Goal: Information Seeking & Learning: Learn about a topic

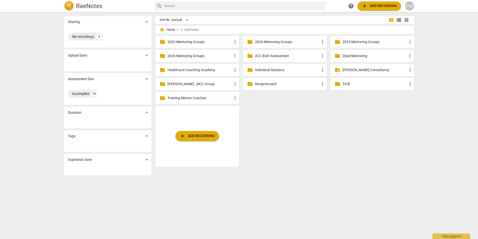
click at [353, 44] on p "2025 Mentoring Groups" at bounding box center [375, 41] width 65 height 5
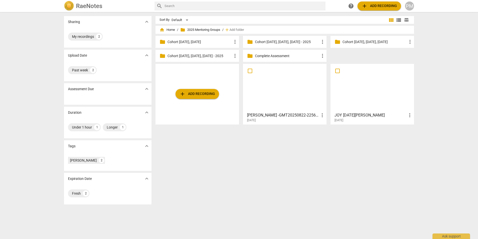
click at [280, 88] on div at bounding box center [285, 88] width 80 height 44
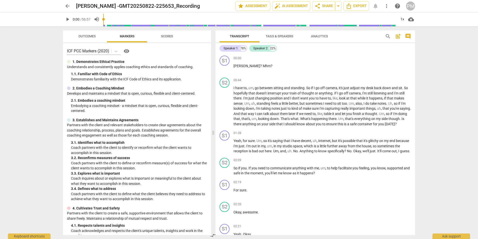
drag, startPoint x: 240, startPoint y: 133, endPoint x: 182, endPoint y: 104, distance: 64.5
click at [213, 133] on span at bounding box center [213, 132] width 3 height 212
click at [292, 6] on span "auto_fix_high AI Assessment" at bounding box center [292, 6] width 34 height 6
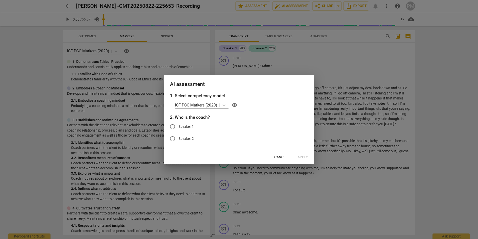
click at [278, 155] on span "Cancel" at bounding box center [280, 157] width 13 height 5
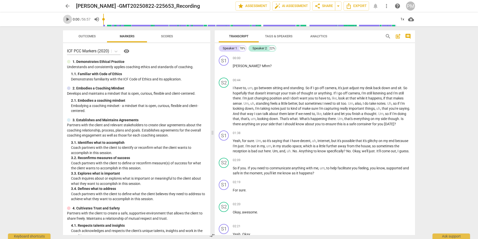
click at [69, 19] on span "play_arrow" at bounding box center [68, 19] width 6 height 6
click at [220, 68] on span "pause" at bounding box center [224, 69] width 8 height 6
click at [224, 69] on span "play_arrow" at bounding box center [224, 69] width 6 height 6
click at [224, 107] on span "pause" at bounding box center [224, 106] width 6 height 6
click at [223, 109] on span "play_arrow" at bounding box center [224, 106] width 6 height 6
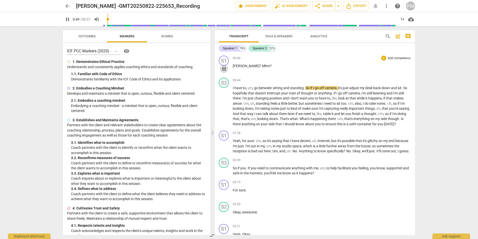
click at [223, 69] on span "pause" at bounding box center [224, 69] width 6 height 6
click at [223, 69] on span "play_arrow" at bounding box center [224, 69] width 6 height 6
click at [283, 37] on span "Tags & Speakers" at bounding box center [279, 36] width 28 height 4
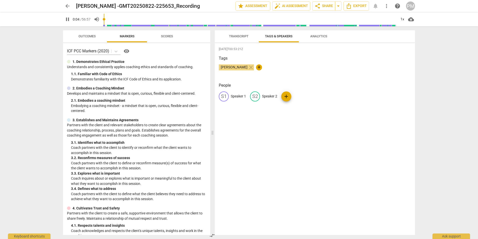
click at [233, 96] on p "Speaker 1" at bounding box center [238, 96] width 15 height 5
type input "6"
type input "C"
type input "7"
type input "Cl"
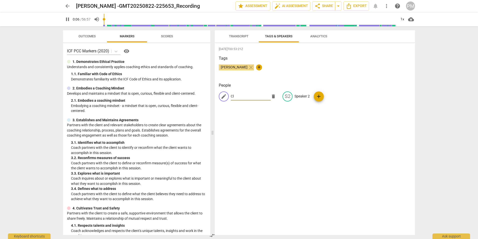
type input "7"
type input "Cli"
type input "7"
type input "Clien"
type input "8"
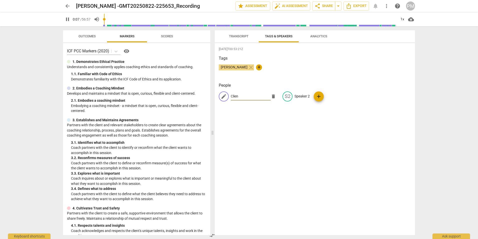
type input "Client"
type input "13"
type input "Client"
click at [301, 97] on p "Speaker 2" at bounding box center [302, 96] width 15 height 5
type input "15"
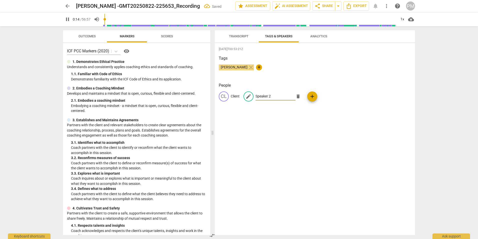
type input "C"
type input "15"
type input "Co"
type input "15"
type input "Coa"
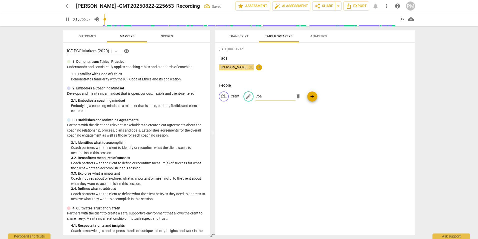
type input "15"
type input "Coach"
type input "18"
type input "Coach"
click at [237, 36] on span "Transcript" at bounding box center [239, 36] width 20 height 4
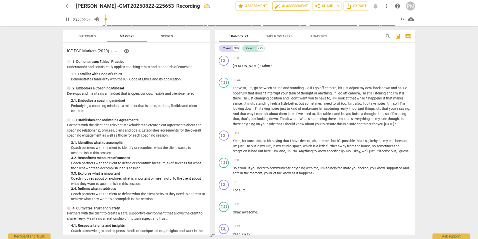
click at [298, 7] on span "auto_fix_high AI Assessment" at bounding box center [292, 6] width 34 height 6
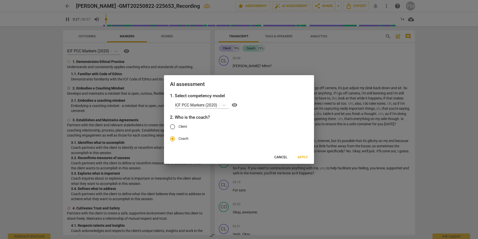
click at [301, 158] on span "Apply" at bounding box center [303, 157] width 11 height 5
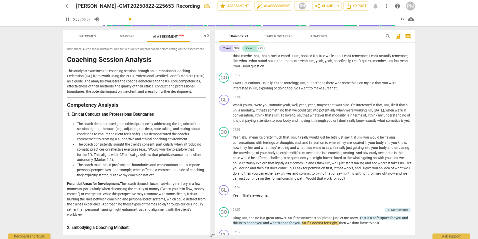
scroll to position [416, 0]
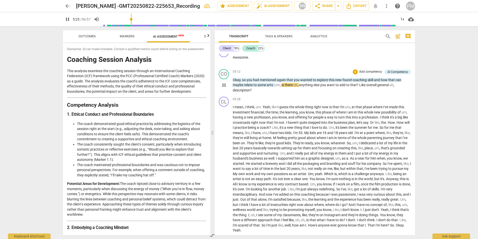
click at [218, 84] on div "CO play_arrow pause 05:12 + Add competency AI Competency keyboard_arrow_right O…" at bounding box center [315, 81] width 200 height 28
click at [225, 88] on span "pause" at bounding box center [224, 85] width 6 height 6
type input "325"
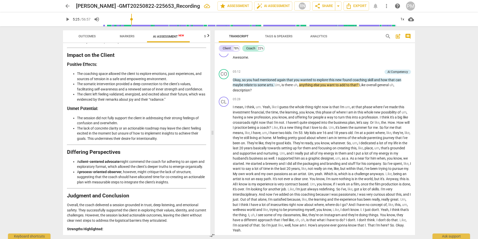
scroll to position [925, 0]
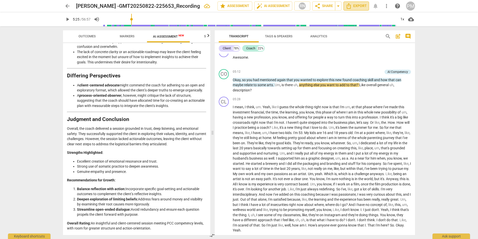
click at [361, 6] on span "Export" at bounding box center [356, 6] width 21 height 6
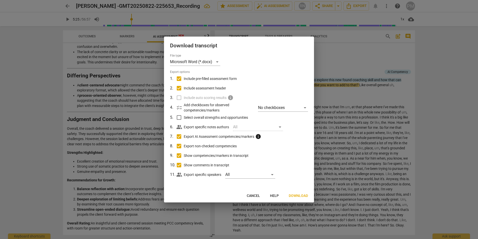
click at [301, 193] on span "Download" at bounding box center [298, 195] width 19 height 5
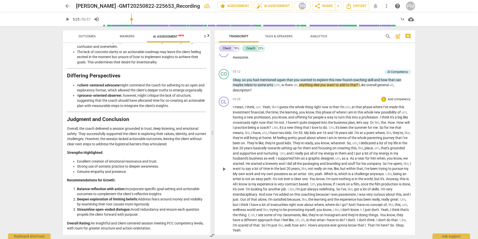
click at [371, 181] on p "I mean , I think , um . Yeah , like I guess the whole thing right now is that I…" at bounding box center [322, 168] width 178 height 128
drag, startPoint x: 342, startPoint y: 39, endPoint x: 348, endPoint y: 39, distance: 6.5
click at [343, 39] on div "Transcript Tags & Speakers Analytics" at bounding box center [298, 36] width 158 height 12
click at [398, 36] on span "post_add" at bounding box center [398, 36] width 6 height 6
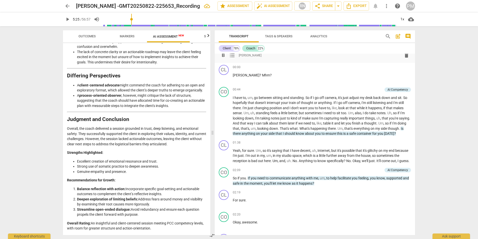
click at [278, 55] on div "format_bold format_list_bulleted [PERSON_NAME] delete" at bounding box center [315, 55] width 192 height 9
drag, startPoint x: 364, startPoint y: 59, endPoint x: 361, endPoint y: 59, distance: 3.0
click at [364, 59] on div "format_bold format_list_bulleted [PERSON_NAME] delete" at bounding box center [315, 55] width 192 height 9
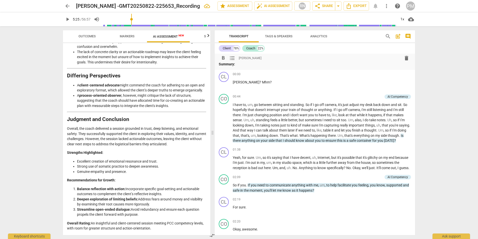
scroll to position [0, 0]
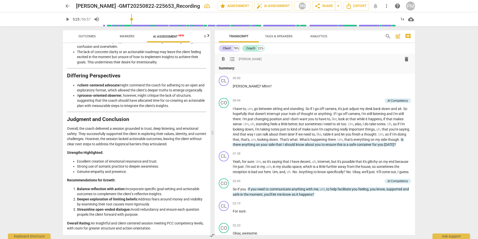
click at [247, 67] on p "Summary:" at bounding box center [315, 68] width 192 height 5
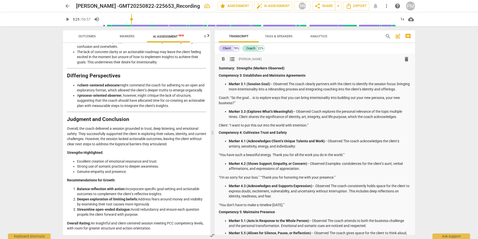
scroll to position [308, 0]
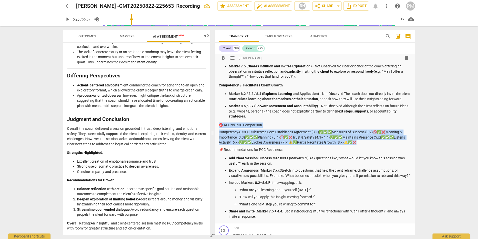
drag, startPoint x: 220, startPoint y: 136, endPoint x: 396, endPoint y: 152, distance: 177.4
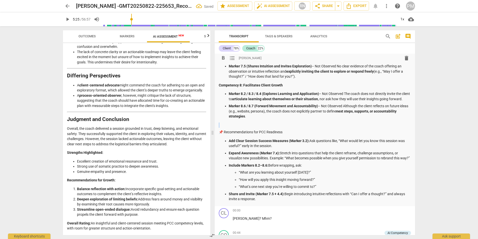
drag, startPoint x: 219, startPoint y: 135, endPoint x: 220, endPoint y: 142, distance: 7.1
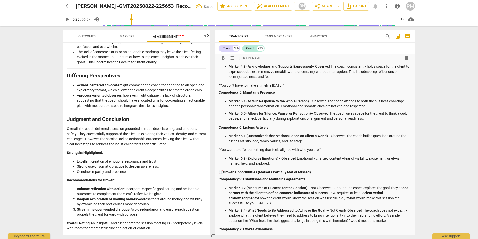
scroll to position [108, 0]
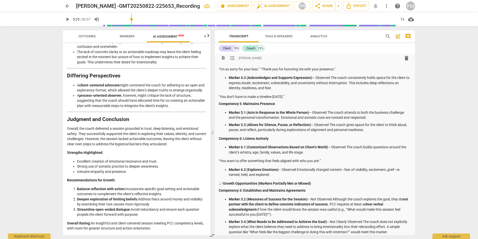
drag, startPoint x: 218, startPoint y: 189, endPoint x: 221, endPoint y: 186, distance: 3.8
click at [219, 188] on div "format_bold format_list_bulleted [PERSON_NAME] delete Summary: Strengths (Marke…" at bounding box center [315, 171] width 200 height 453
click at [220, 186] on p "📈 Growth Opportunities (Markers Partially Met or Missed)" at bounding box center [315, 183] width 192 height 5
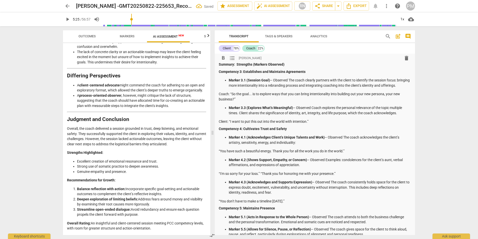
scroll to position [0, 0]
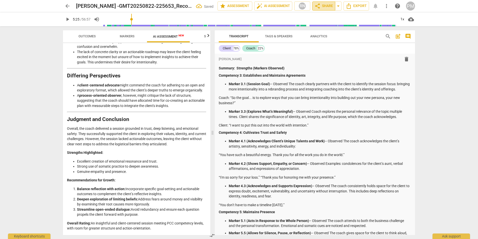
click at [323, 4] on span "share Share" at bounding box center [324, 6] width 19 height 6
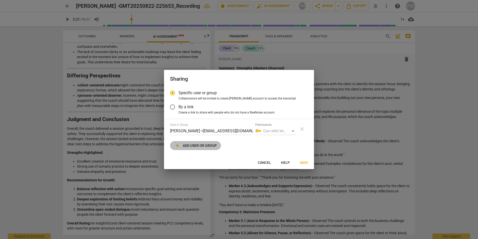
click at [193, 147] on span "add Add user or group" at bounding box center [195, 145] width 43 height 6
radio input "false"
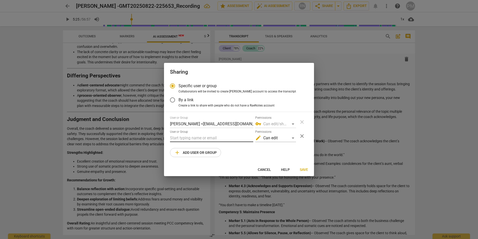
click at [182, 137] on input "text" at bounding box center [211, 138] width 83 height 8
click at [179, 132] on label "User or Group" at bounding box center [179, 131] width 18 height 3
click at [177, 138] on input "text" at bounding box center [211, 138] width 83 height 8
paste input "[EMAIL_ADDRESS][DOMAIN_NAME]"
type input "[EMAIL_ADDRESS][DOMAIN_NAME]"
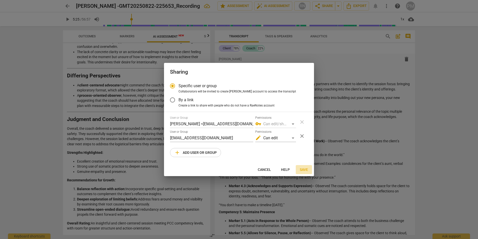
click at [304, 169] on span "Save" at bounding box center [304, 169] width 8 height 5
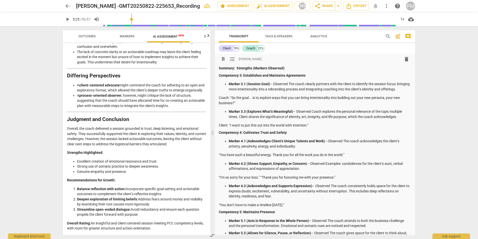
click at [252, 92] on p "Marker 3.1 (Session Goal) – Observed The coach clearly partners with the client…" at bounding box center [320, 86] width 182 height 10
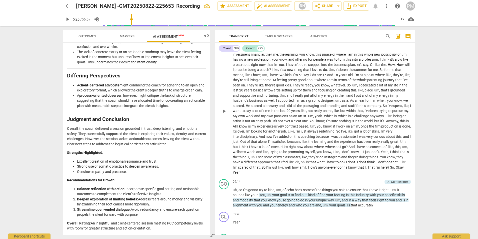
scroll to position [1026, 0]
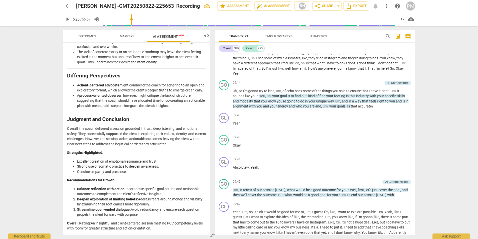
click at [88, 37] on span "Outcomes" at bounding box center [87, 36] width 17 height 4
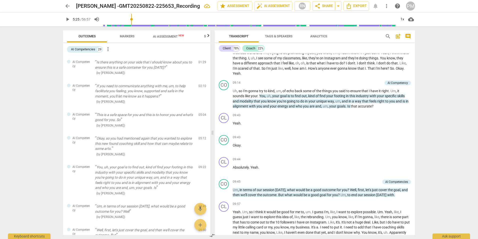
click at [84, 34] on span "Outcomes" at bounding box center [87, 36] width 17 height 4
click at [209, 36] on icon "button" at bounding box center [208, 36] width 6 height 6
click at [185, 38] on span "Scores" at bounding box center [187, 36] width 24 height 7
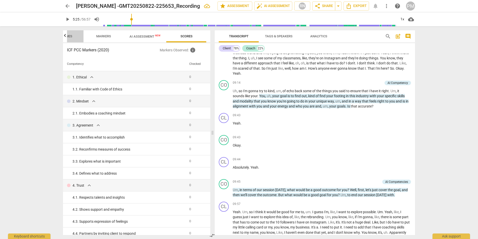
click at [68, 36] on span "Outcomes" at bounding box center [63, 36] width 17 height 4
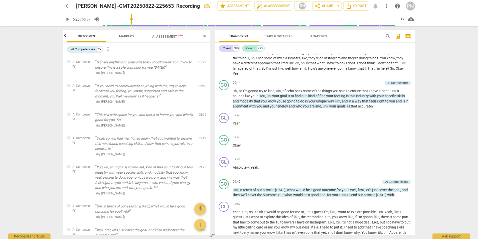
scroll to position [0, 0]
click at [127, 37] on span "Markers" at bounding box center [127, 36] width 15 height 4
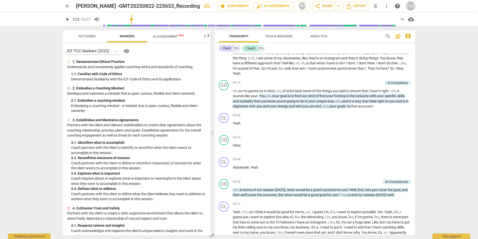
click at [164, 36] on span "AI Assessment New" at bounding box center [168, 37] width 31 height 4
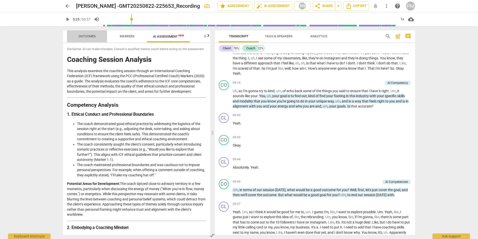
click at [86, 36] on span "Outcomes" at bounding box center [87, 36] width 17 height 4
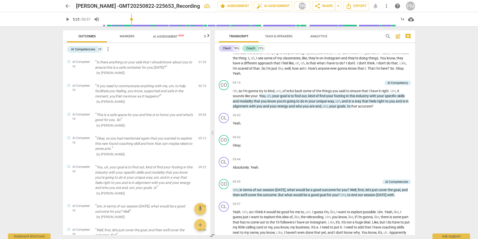
click at [124, 37] on span "Markers" at bounding box center [127, 36] width 15 height 4
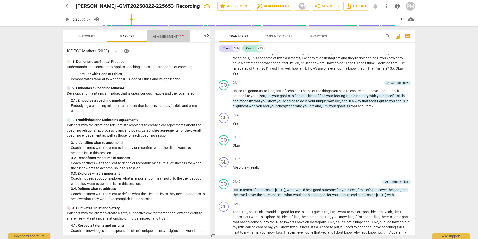
click at [164, 35] on span "AI Assessment New" at bounding box center [168, 37] width 31 height 4
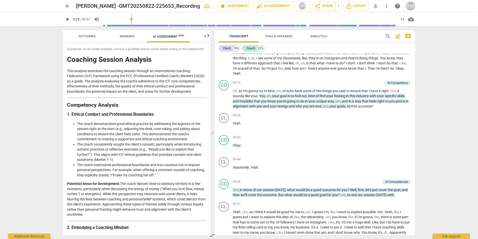
click at [203, 37] on span "Scores" at bounding box center [210, 36] width 24 height 7
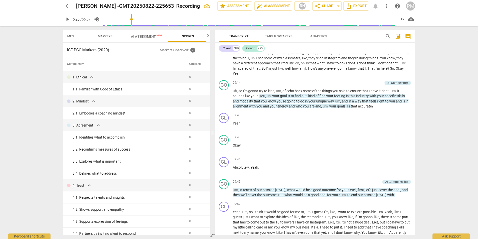
scroll to position [0, 24]
click at [142, 37] on span "AI Assessment New" at bounding box center [145, 37] width 31 height 4
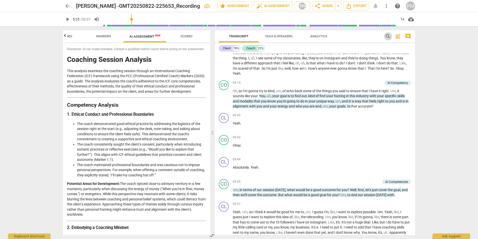
click at [388, 35] on span "search" at bounding box center [388, 36] width 6 height 6
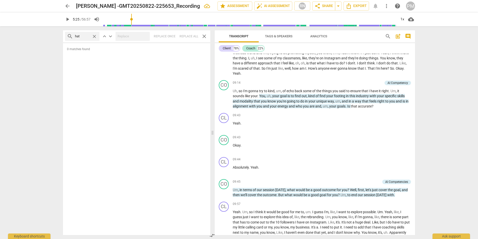
type input "hat"
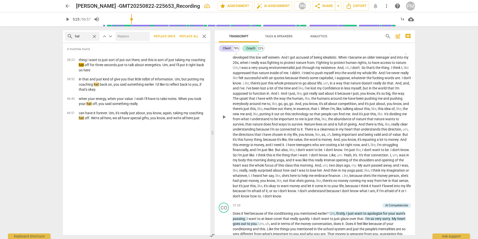
scroll to position [2576, 0]
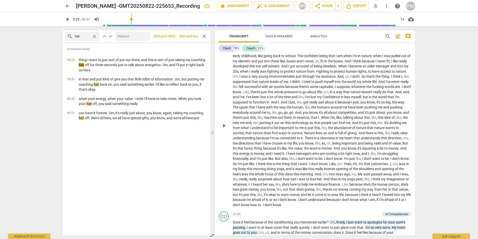
click at [358, 145] on span "and" at bounding box center [361, 143] width 7 height 4
click at [225, 129] on span "pause" at bounding box center [224, 126] width 6 height 6
drag, startPoint x: 224, startPoint y: 157, endPoint x: 225, endPoint y: 160, distance: 3.1
click at [224, 129] on span "play_arrow" at bounding box center [224, 126] width 6 height 6
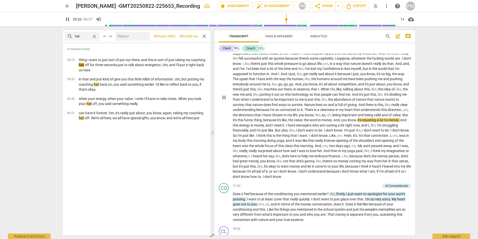
scroll to position [2626, 0]
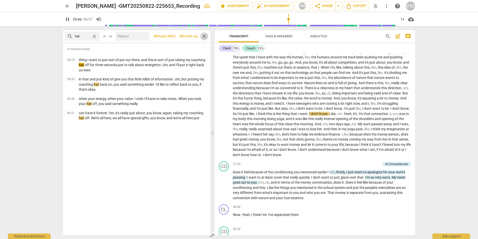
click at [203, 38] on span "close" at bounding box center [204, 36] width 6 height 6
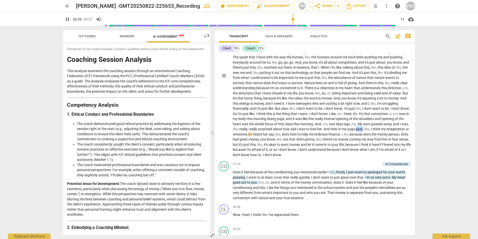
drag, startPoint x: 272, startPoint y: 165, endPoint x: 278, endPoint y: 164, distance: 6.8
click at [278, 157] on p "That wants me to know that it's not , um , unimportant to want to be honoring n…" at bounding box center [322, 75] width 178 height 164
type input "2201"
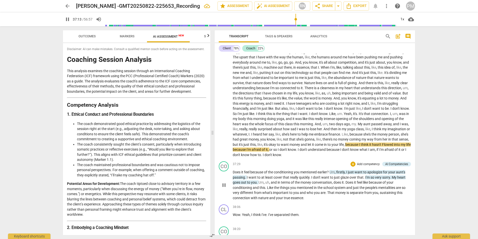
scroll to position [2651, 0]
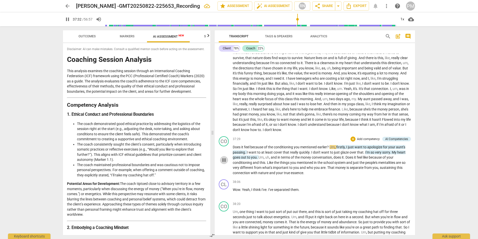
click at [223, 163] on span "pause" at bounding box center [224, 160] width 6 height 6
click at [223, 163] on span "play_arrow" at bounding box center [224, 160] width 6 height 6
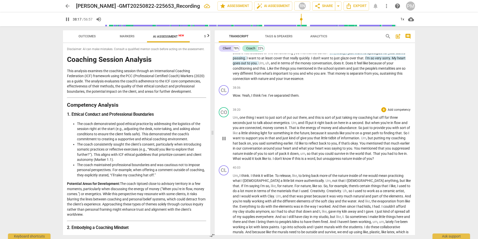
scroll to position [2751, 0]
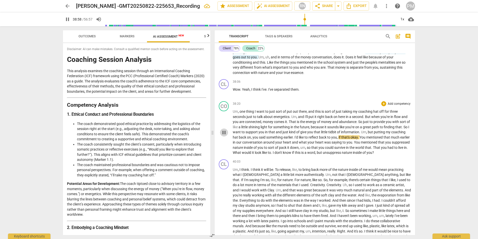
click at [225, 135] on span "pause" at bounding box center [224, 132] width 6 height 6
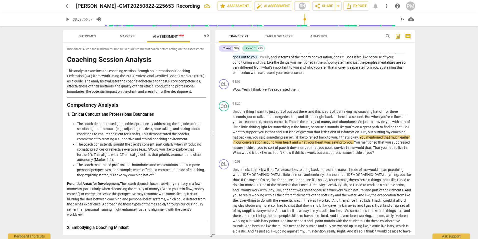
click at [86, 37] on span "Outcomes" at bounding box center [87, 36] width 17 height 4
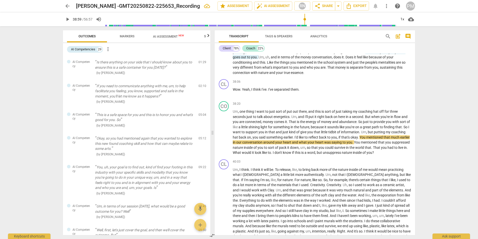
click at [127, 38] on span "Markers" at bounding box center [127, 36] width 15 height 4
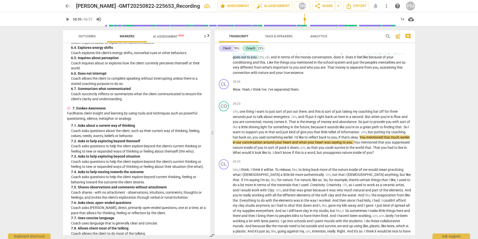
scroll to position [375, 0]
drag, startPoint x: 96, startPoint y: 191, endPoint x: 125, endPoint y: 191, distance: 29.5
click at [125, 191] on p "Coach shares - with no attachment - observations, intuitions, comments, thought…" at bounding box center [138, 194] width 135 height 10
click at [246, 129] on span "little" at bounding box center [244, 127] width 7 height 4
click at [360, 139] on span "." at bounding box center [359, 137] width 2 height 4
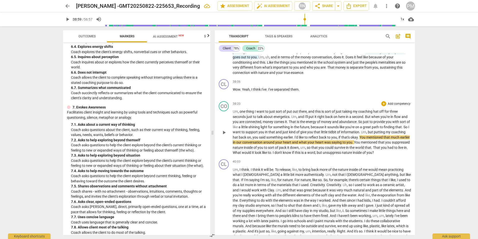
click at [366, 139] on span "You" at bounding box center [363, 137] width 7 height 4
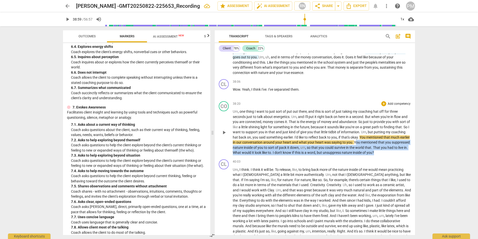
drag, startPoint x: 374, startPoint y: 173, endPoint x: 408, endPoint y: 186, distance: 36.4
click at [408, 157] on div "CO play_arrow pause 38:20 + Add competency keyboard_arrow_right Um , one thing …" at bounding box center [315, 128] width 200 height 58
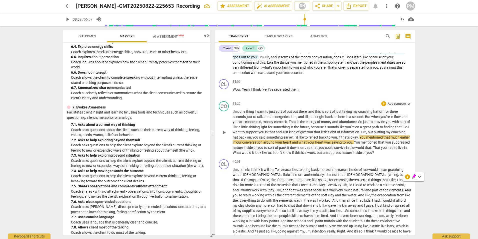
click at [345, 129] on span "like" at bounding box center [343, 127] width 6 height 4
click at [234, 113] on span "Um" at bounding box center [235, 111] width 5 height 4
click at [225, 135] on span "play_arrow" at bounding box center [224, 132] width 6 height 6
click at [245, 113] on span "one" at bounding box center [243, 111] width 7 height 4
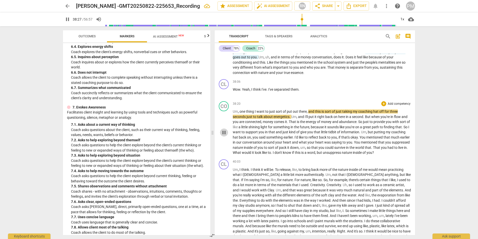
click at [224, 135] on span "pause" at bounding box center [224, 132] width 6 height 6
drag, startPoint x: 269, startPoint y: 142, endPoint x: 309, endPoint y: 141, distance: 40.5
click at [309, 141] on p "Um , one thing I want to just sort of put out there , and this is sort of just …" at bounding box center [322, 132] width 178 height 46
click at [223, 135] on span "play_arrow" at bounding box center [224, 132] width 6 height 6
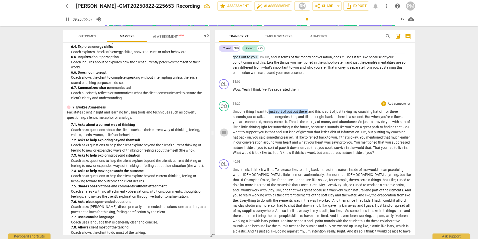
click at [226, 135] on span "pause" at bounding box center [224, 132] width 6 height 6
drag, startPoint x: 241, startPoint y: 142, endPoint x: 300, endPoint y: 141, distance: 59.5
drag, startPoint x: 307, startPoint y: 141, endPoint x: 251, endPoint y: 143, distance: 55.6
click at [251, 143] on p "Um , one thing I want to just sort of put out there , and this is sort of just …" at bounding box center [322, 132] width 178 height 46
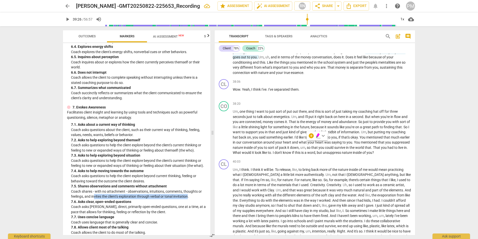
drag, startPoint x: 101, startPoint y: 196, endPoint x: 189, endPoint y: 197, distance: 87.8
click at [189, 197] on p "Coach shares - with no attachment - observations, intuitions, comments, thought…" at bounding box center [138, 194] width 135 height 10
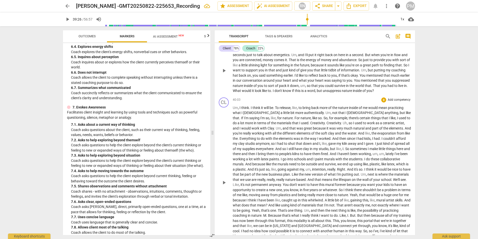
scroll to position [2801, 0]
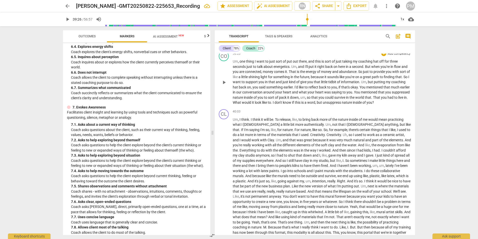
click at [407, 99] on span "." at bounding box center [407, 97] width 1 height 4
click at [240, 152] on p "Um , I think . I think it will be . To release , like , to bring back more of t…" at bounding box center [322, 194] width 178 height 154
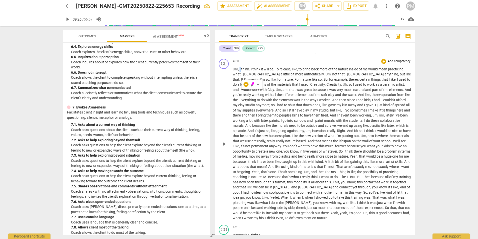
scroll to position [2851, 0]
click at [223, 147] on span "play_arrow" at bounding box center [224, 144] width 6 height 6
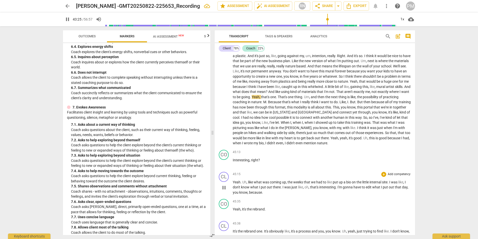
scroll to position [2952, 0]
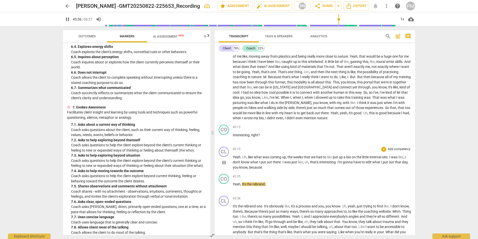
click at [226, 165] on span "pause" at bounding box center [224, 162] width 6 height 6
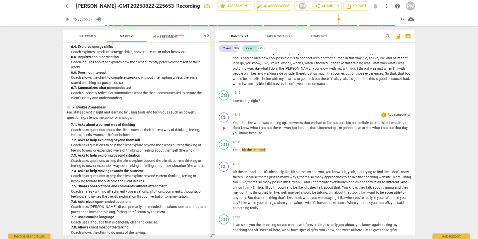
scroll to position [3002, 0]
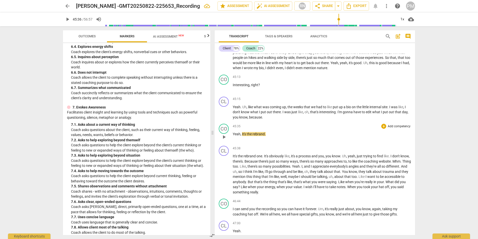
click at [270, 137] on p "Yeah , it's the rebrand ." at bounding box center [322, 133] width 178 height 5
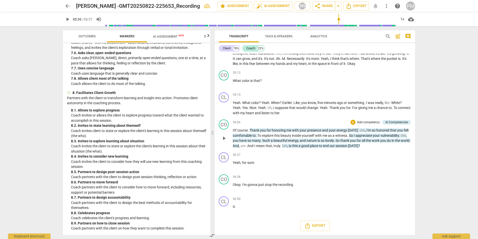
scroll to position [3536, 0]
type input "2737"
